Goal: Task Accomplishment & Management: Manage account settings

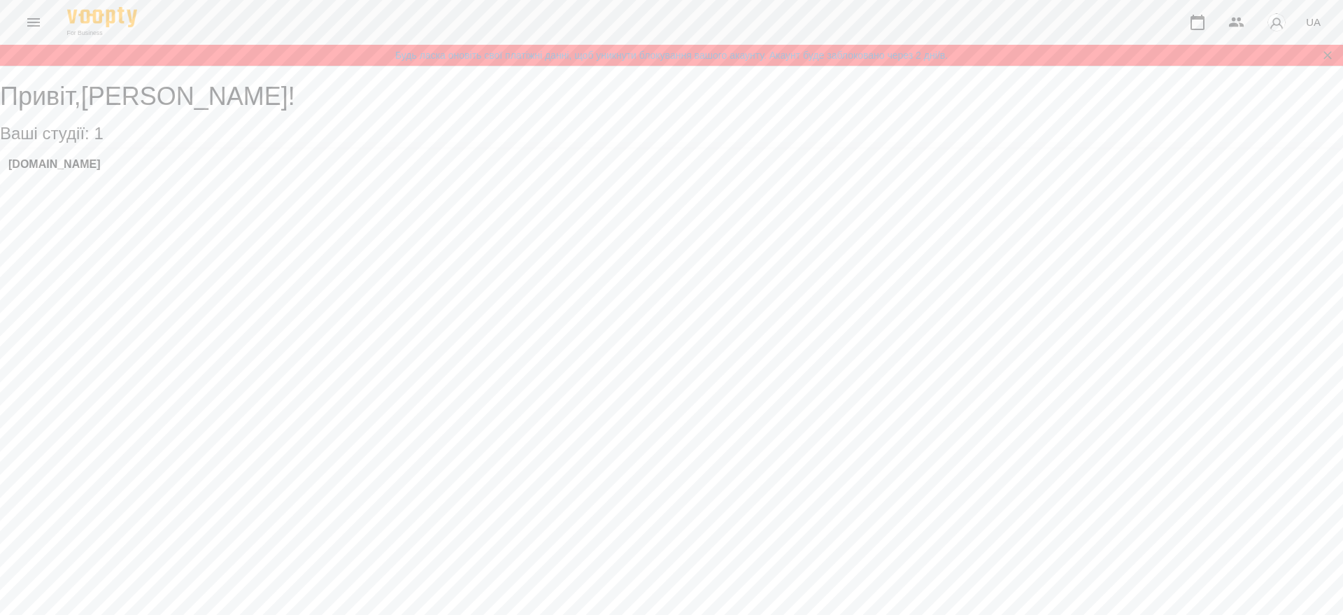
click at [30, 14] on icon "Menu" at bounding box center [33, 22] width 17 height 17
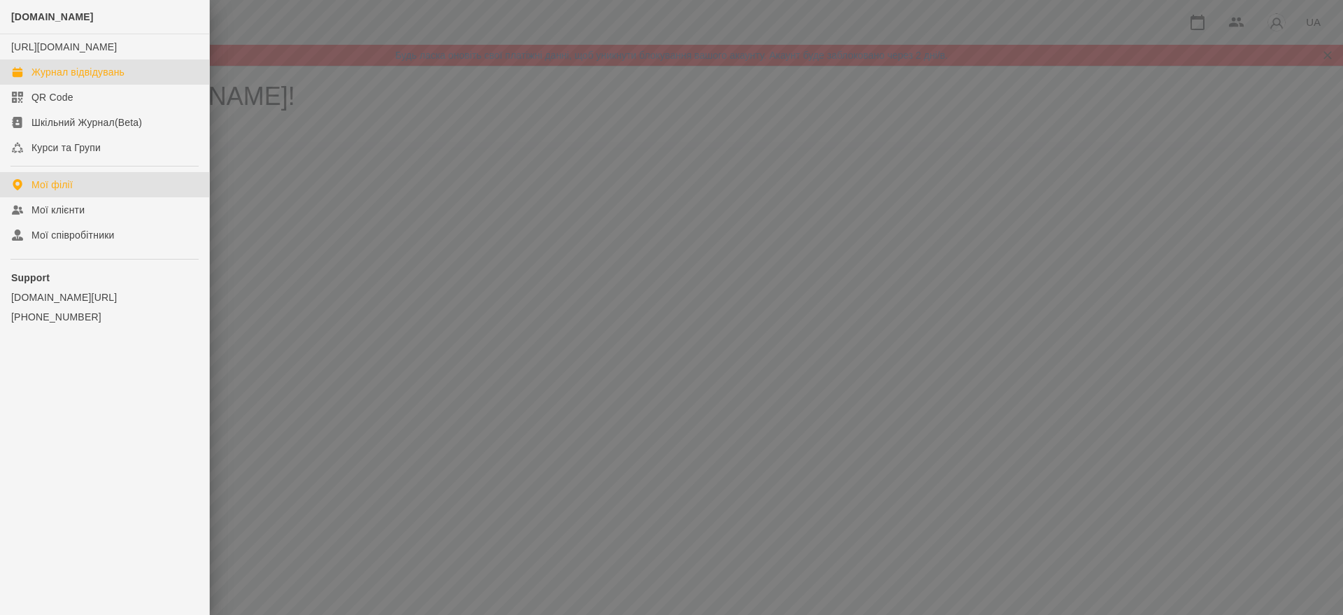
click at [83, 85] on link "Журнал відвідувань" at bounding box center [104, 71] width 209 height 25
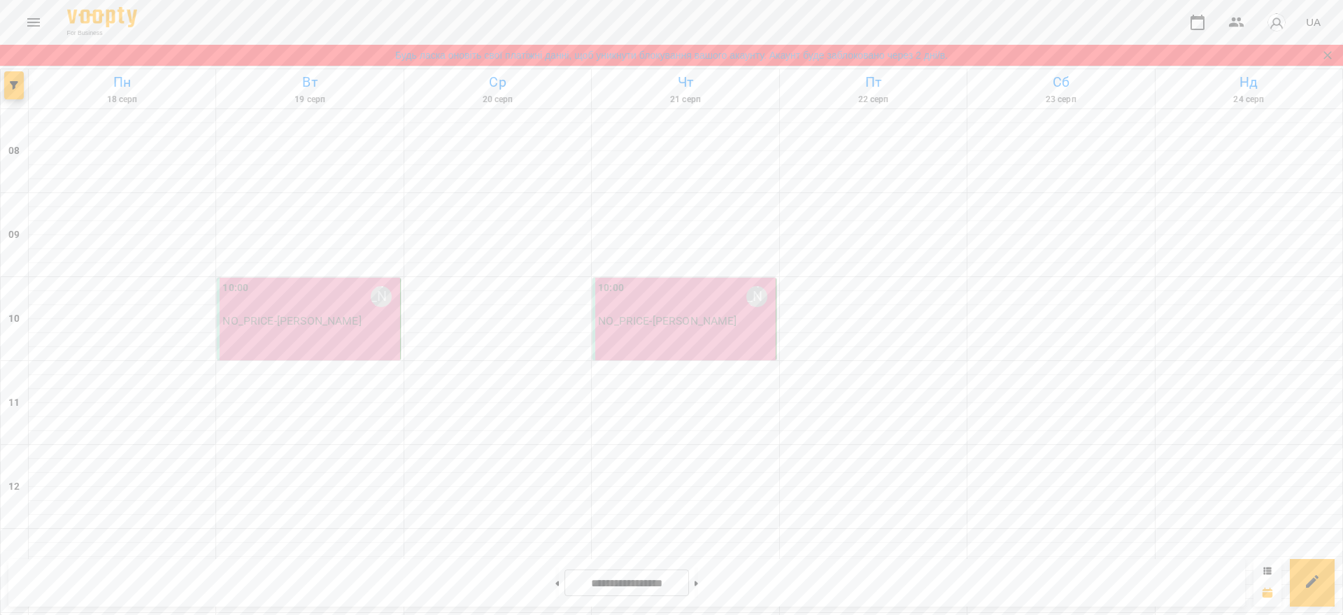
scroll to position [700, 0]
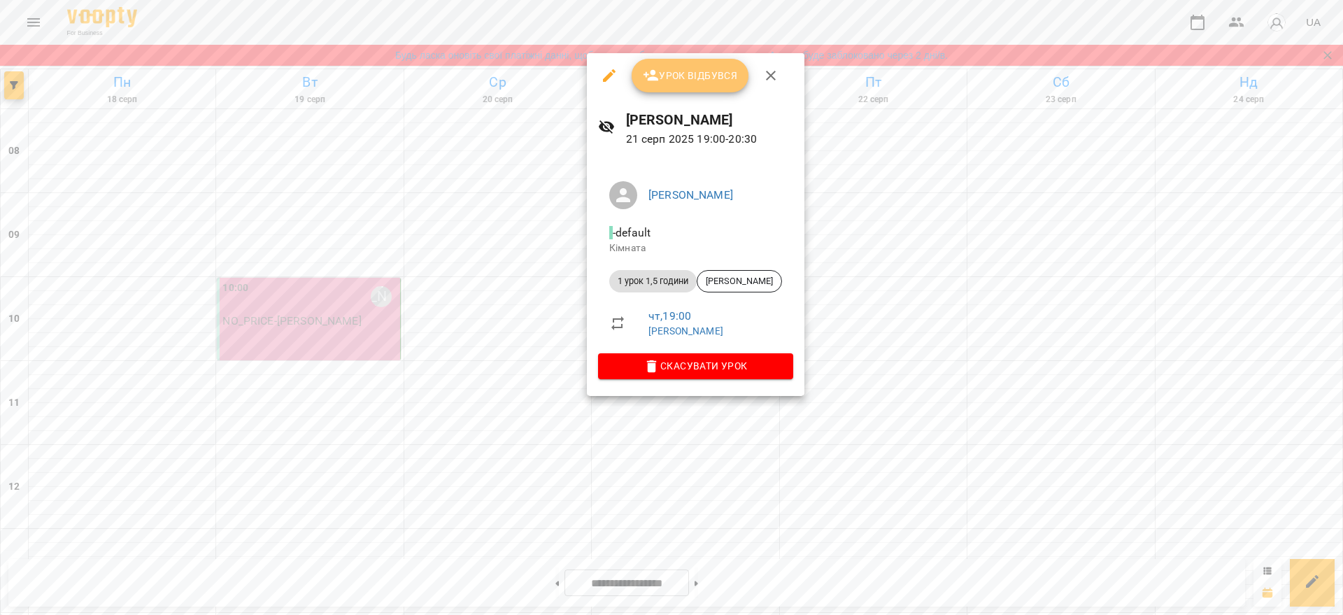
click at [693, 89] on button "Урок відбувся" at bounding box center [691, 76] width 118 height 34
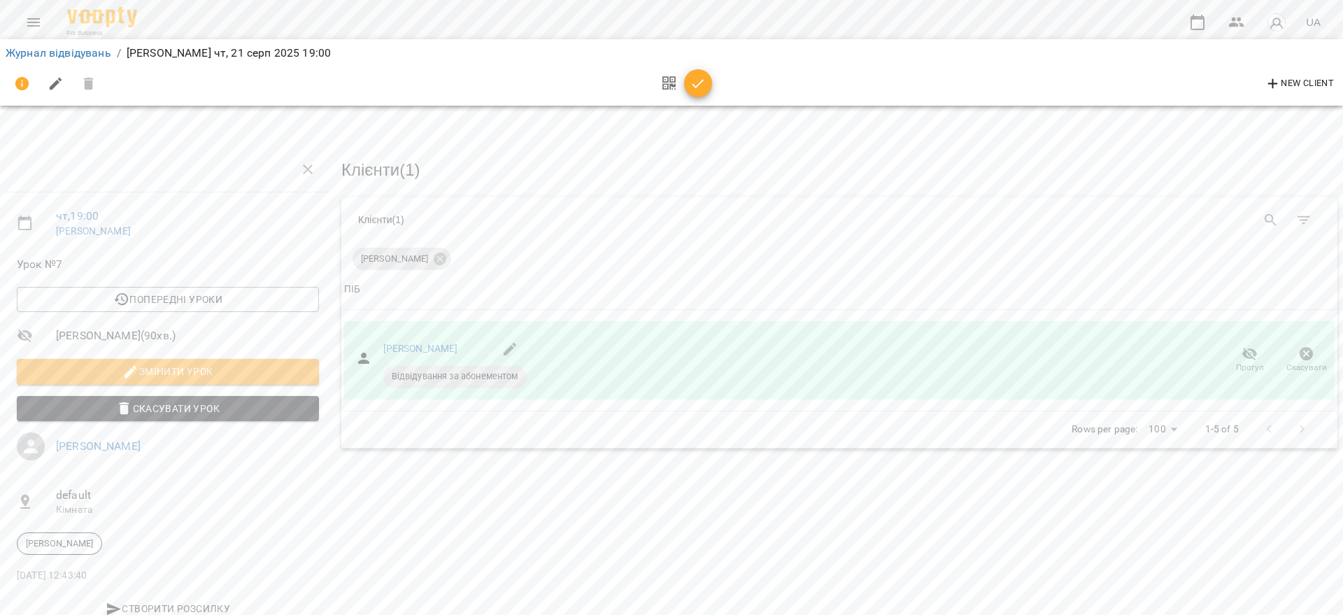
click at [698, 81] on icon "button" at bounding box center [698, 84] width 17 height 17
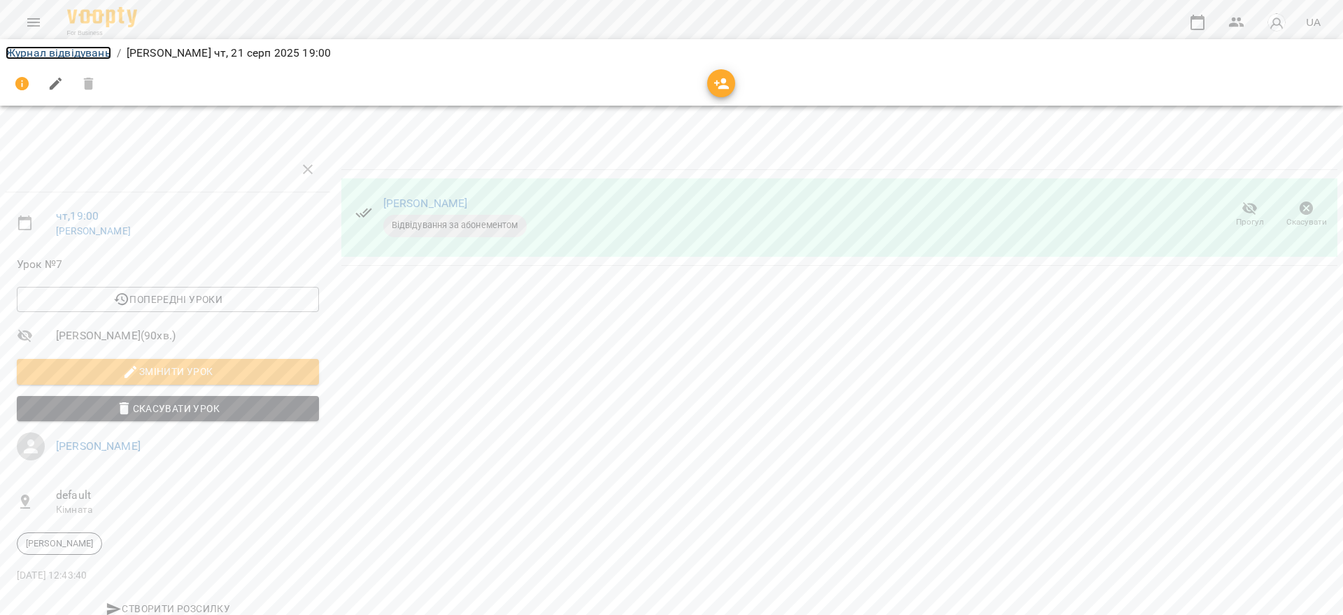
click at [68, 53] on link "Журнал відвідувань" at bounding box center [59, 52] width 106 height 13
